Goal: Navigation & Orientation: Find specific page/section

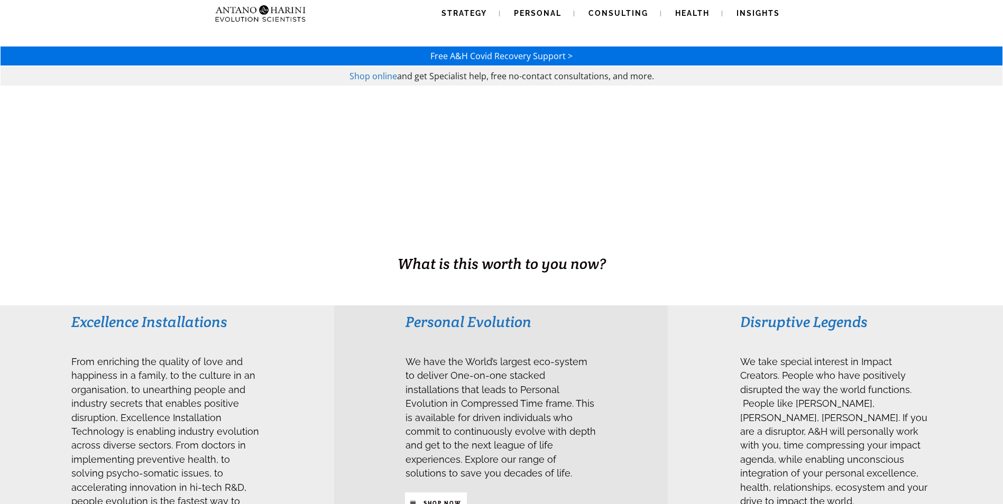
click at [538, 11] on span "Personal" at bounding box center [538, 13] width 48 height 8
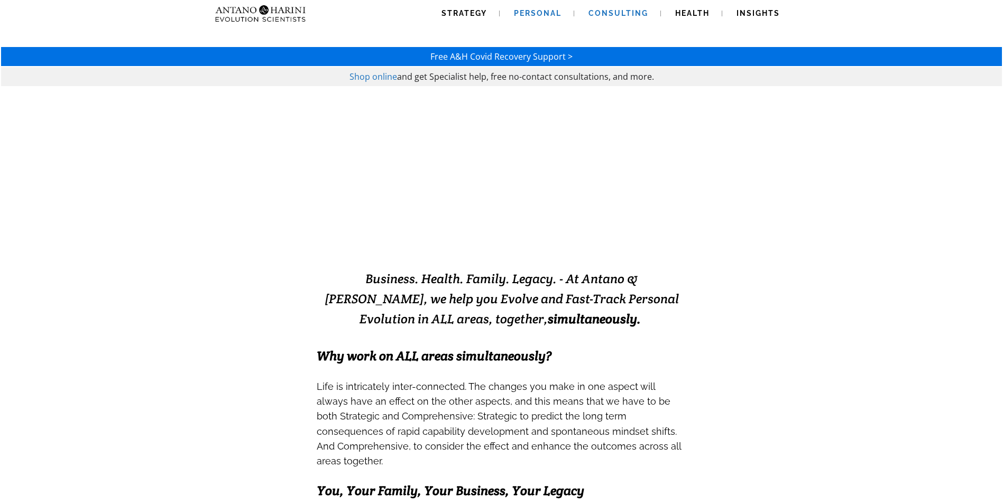
click at [642, 11] on span "Consulting" at bounding box center [618, 13] width 60 height 8
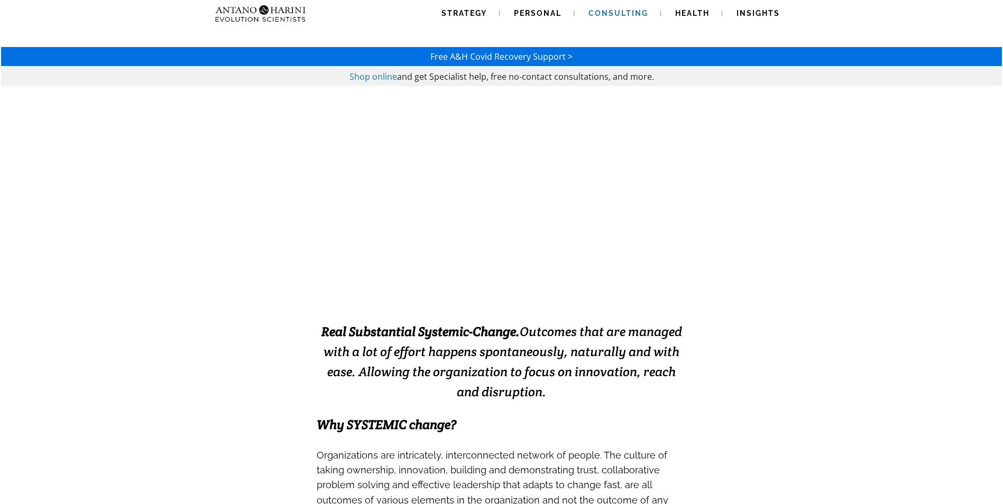
click at [696, 12] on span "Health" at bounding box center [692, 13] width 34 height 8
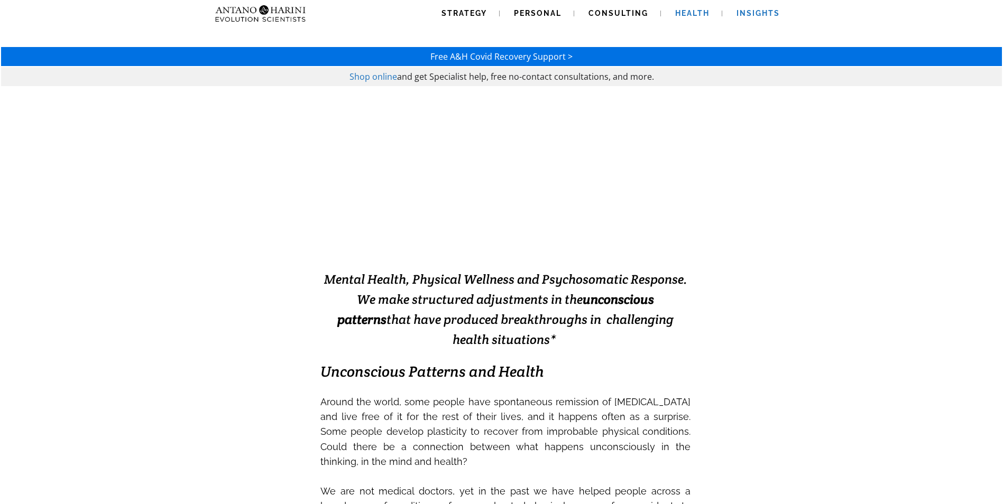
click at [734, 13] on link "Insights" at bounding box center [758, 13] width 69 height 27
